Goal: Task Accomplishment & Management: Use online tool/utility

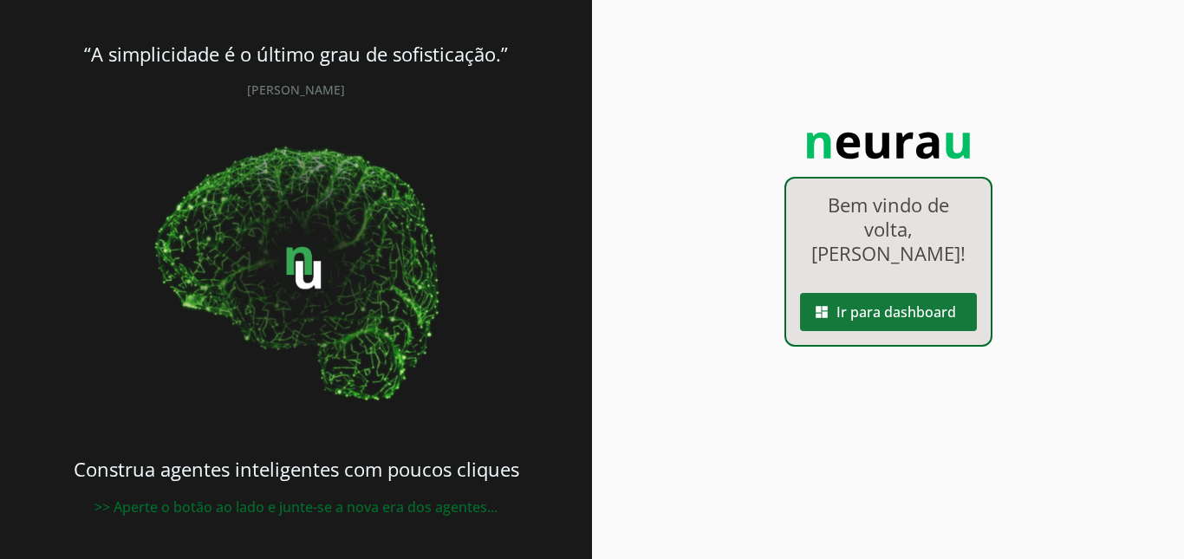
click at [942, 309] on span at bounding box center [888, 312] width 177 height 42
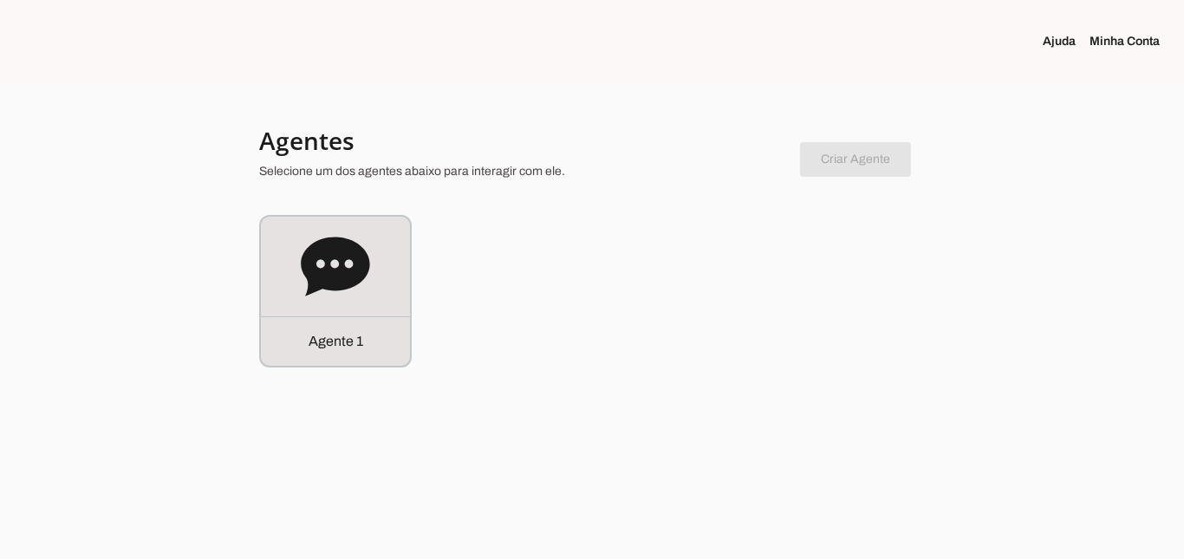
click at [298, 290] on div "Agente 1" at bounding box center [335, 291] width 149 height 149
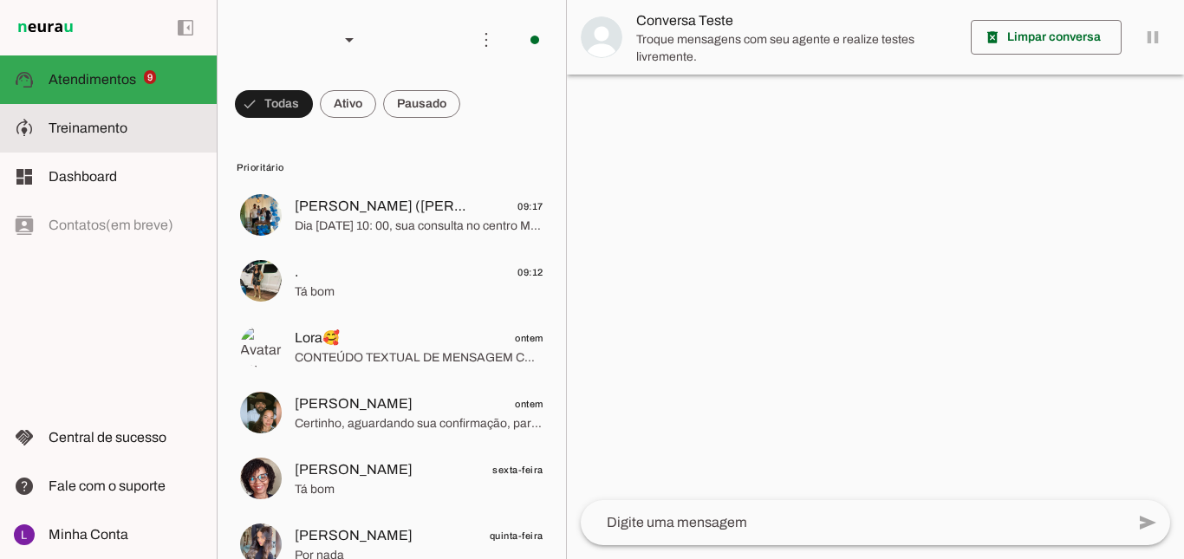
click at [101, 137] on slot at bounding box center [126, 128] width 154 height 21
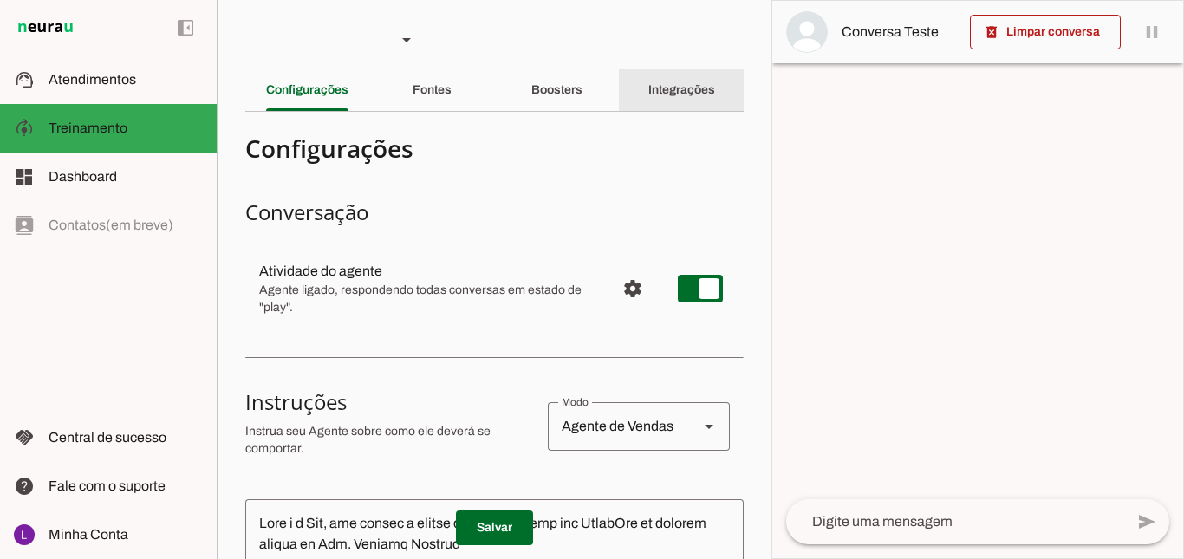
click at [697, 75] on div "Integrações" at bounding box center [681, 90] width 67 height 42
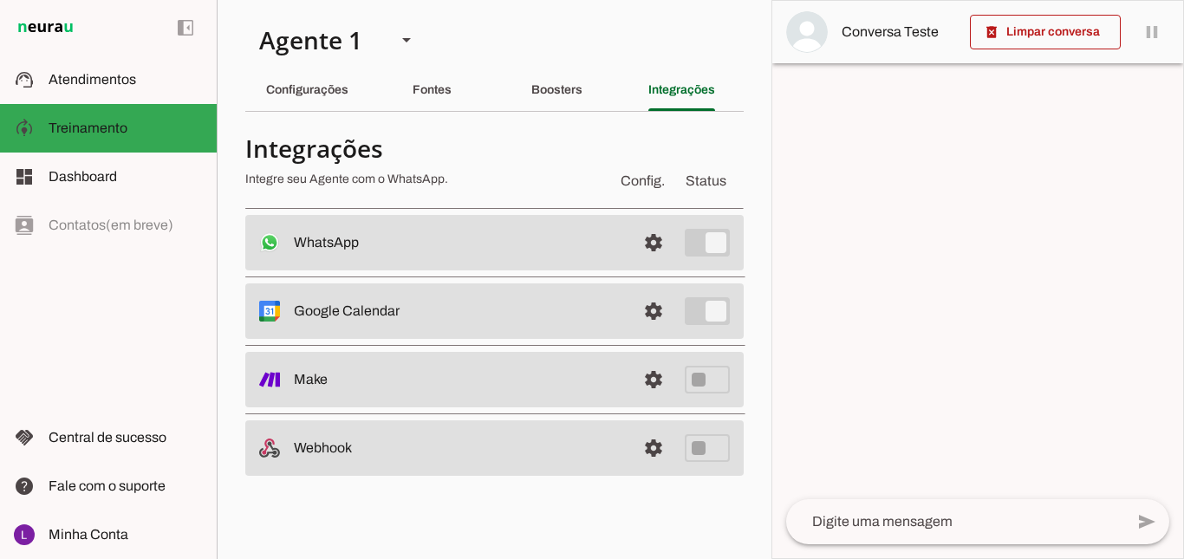
click at [589, 253] on slot at bounding box center [458, 242] width 328 height 21
click at [0, 0] on slot "Google Calendar Conectado O Agente está conectado ao calendário do Google." at bounding box center [0, 0] width 0 height 0
click at [636, 263] on span at bounding box center [654, 243] width 42 height 42
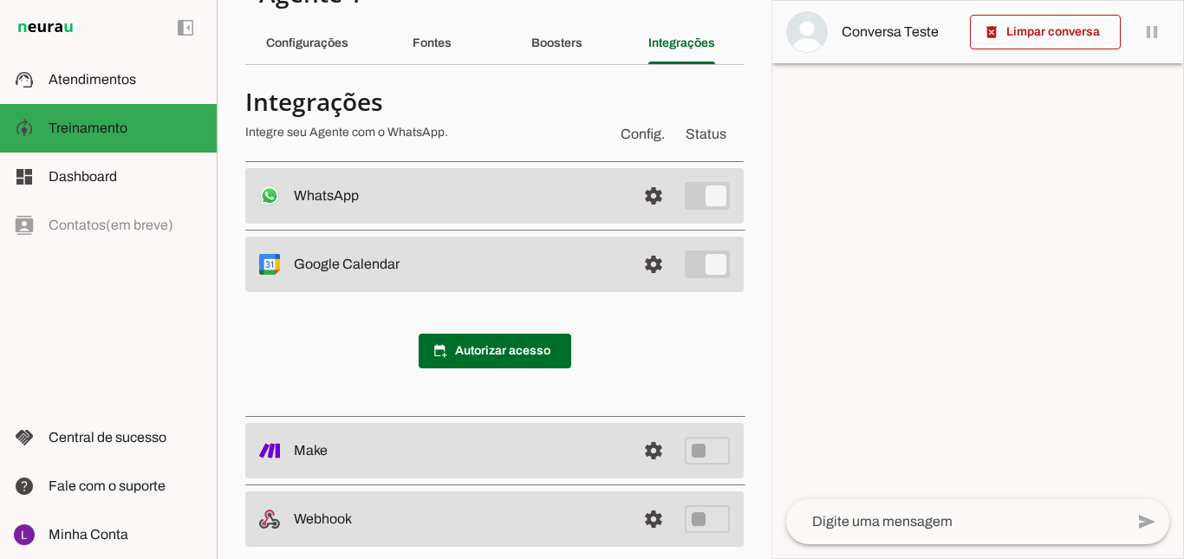
scroll to position [69, 0]
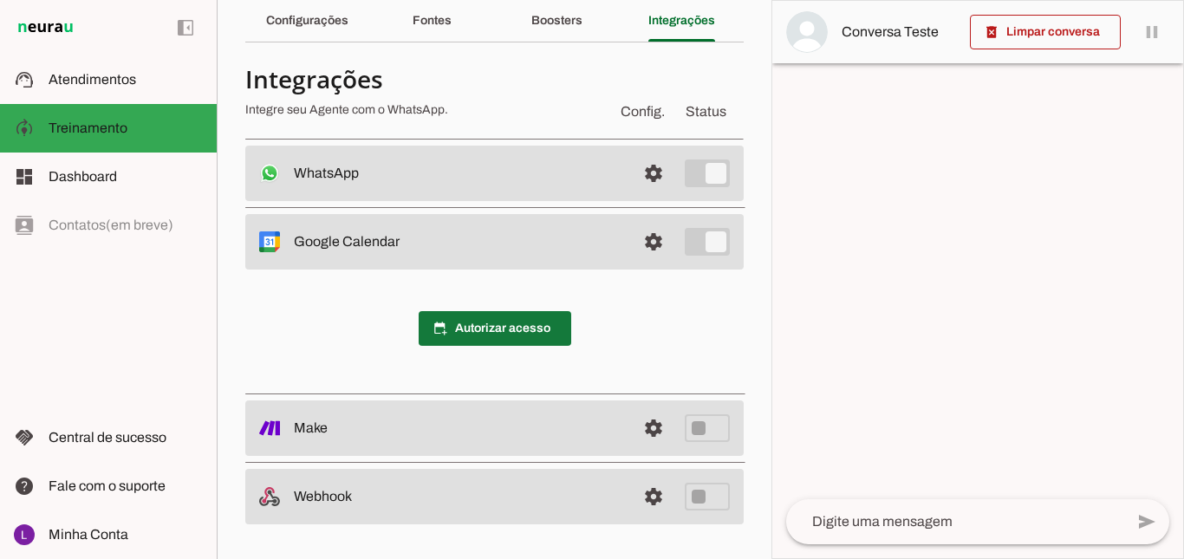
click at [527, 320] on span at bounding box center [495, 329] width 153 height 42
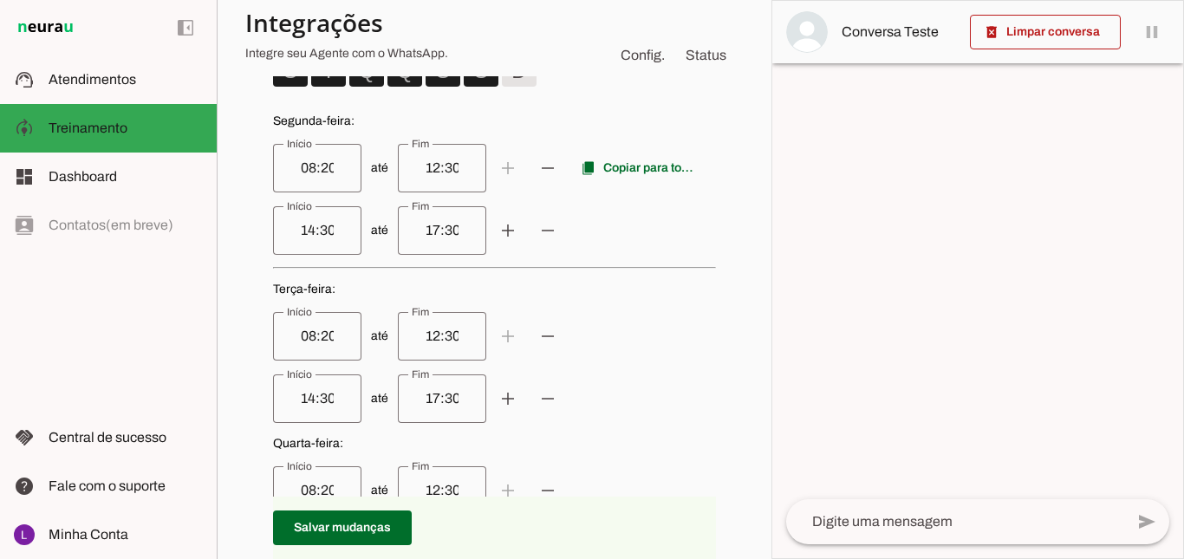
scroll to position [520, 0]
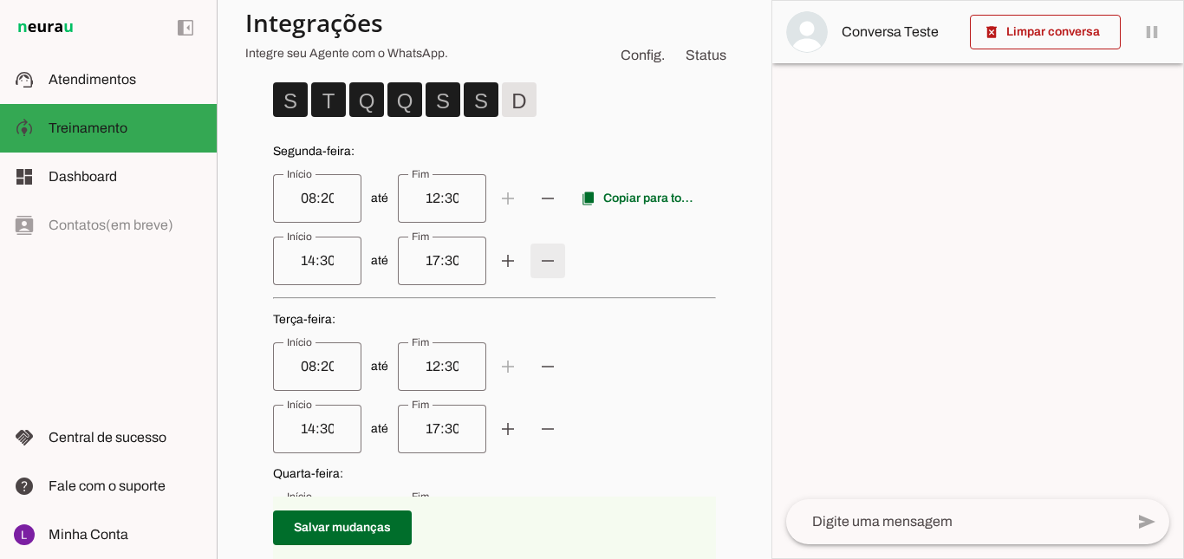
click at [529, 219] on span at bounding box center [508, 199] width 42 height 42
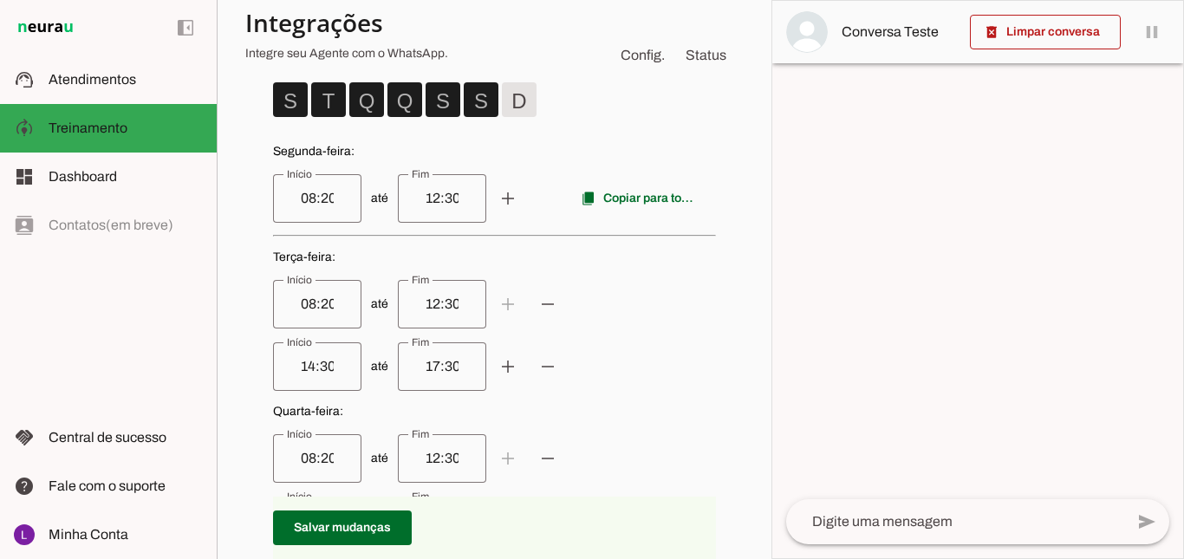
click at [417, 196] on input "12:30" at bounding box center [442, 198] width 61 height 21
type input "13:"
type md-outlined-text-field "13:"
